Goal: Task Accomplishment & Management: Complete application form

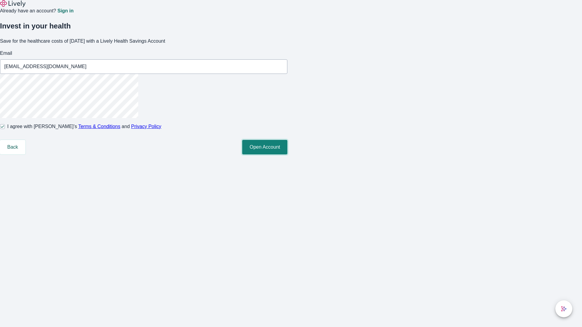
click at [287, 155] on button "Open Account" at bounding box center [264, 147] width 45 height 15
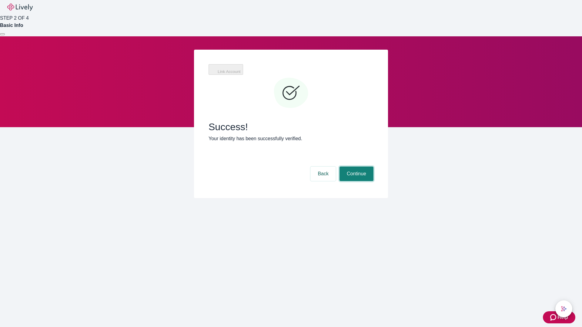
click at [355, 167] on button "Continue" at bounding box center [356, 174] width 34 height 15
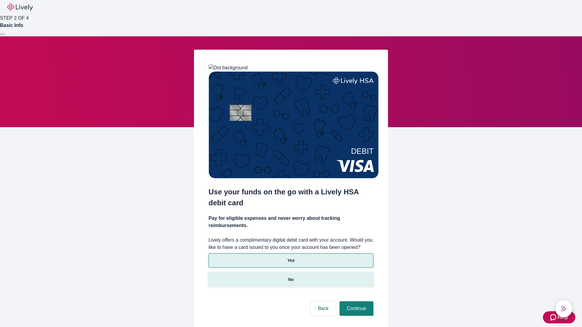
click at [291, 277] on p "No" at bounding box center [291, 280] width 6 height 6
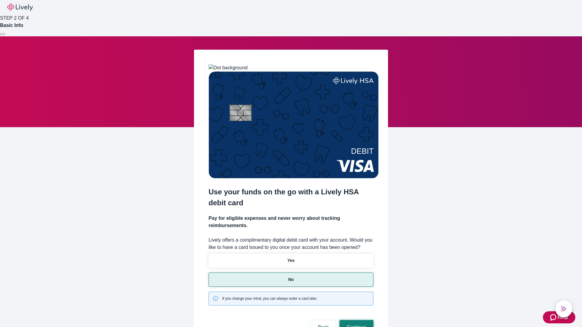
click at [355, 320] on button "Continue" at bounding box center [356, 327] width 34 height 15
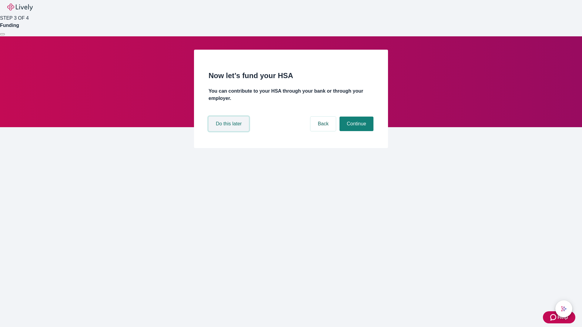
click at [229, 131] on button "Do this later" at bounding box center [228, 124] width 40 height 15
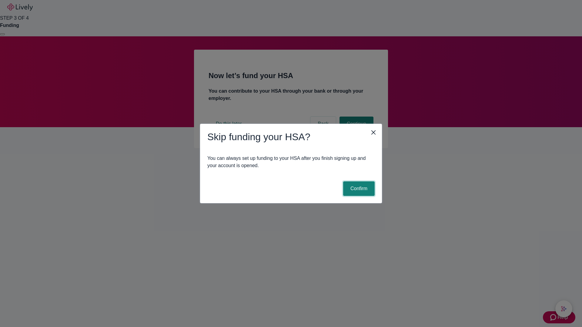
click at [358, 189] on button "Confirm" at bounding box center [359, 188] width 32 height 15
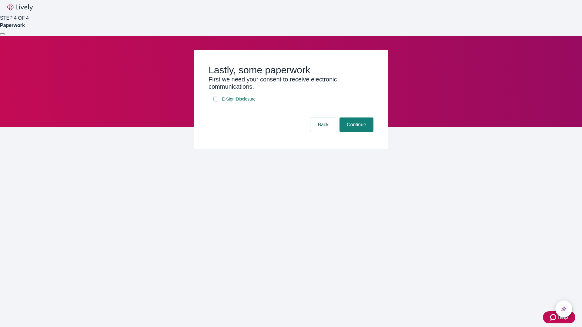
click at [216, 102] on input "E-Sign Disclosure" at bounding box center [215, 99] width 5 height 5
checkbox input "true"
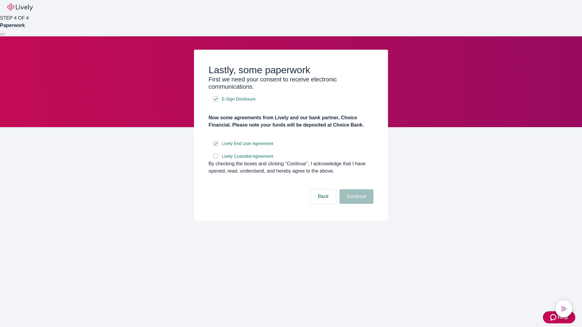
click at [216, 159] on input "Lively Custodial Agreement" at bounding box center [215, 156] width 5 height 5
checkbox input "true"
click at [355, 204] on button "Continue" at bounding box center [356, 196] width 34 height 15
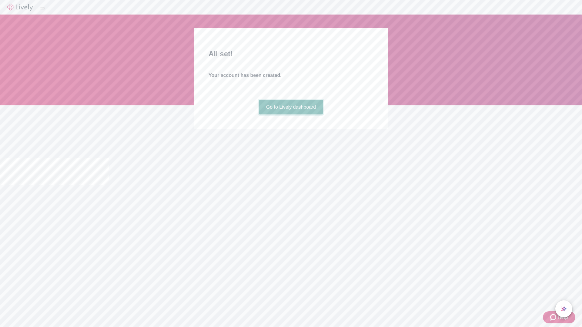
click at [291, 115] on link "Go to Lively dashboard" at bounding box center [291, 107] width 65 height 15
